Goal: Task Accomplishment & Management: Use online tool/utility

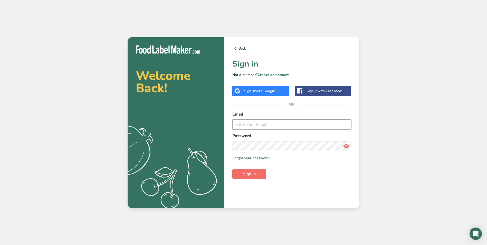
type input "bae@spice-bae.com"
click at [241, 170] on button "Sign in" at bounding box center [249, 174] width 34 height 10
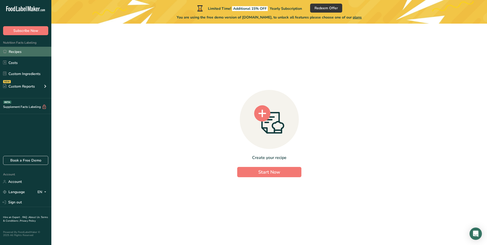
click at [16, 53] on link "Recipes" at bounding box center [25, 52] width 51 height 10
